Goal: Book appointment/travel/reservation

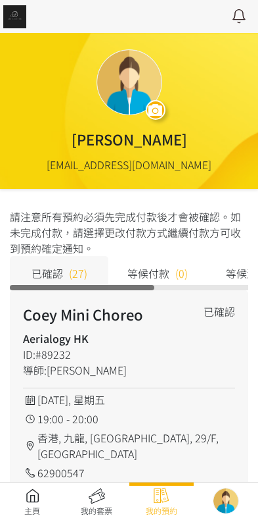
click at [36, 495] on link at bounding box center [32, 501] width 64 height 29
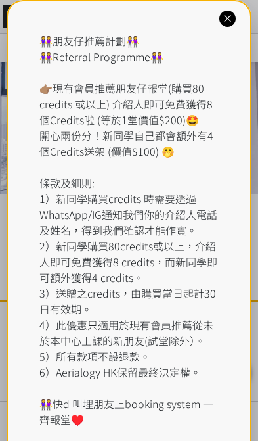
click at [123, 56] on div "👭朋友仔推薦計劃👭 👭Referral Programme👭 👉🏽現有會員推薦朋友仔報堂(購買80 credits 或以上) 介紹人即可免費獲得8個Credi…" at bounding box center [129, 230] width 180 height 395
click at [233, 14] on icon at bounding box center [228, 18] width 12 height 12
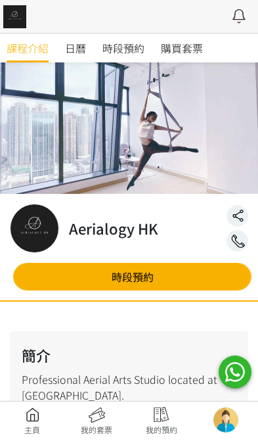
click at [117, 54] on span "時段預約" at bounding box center [124, 48] width 42 height 16
